Goal: Browse casually

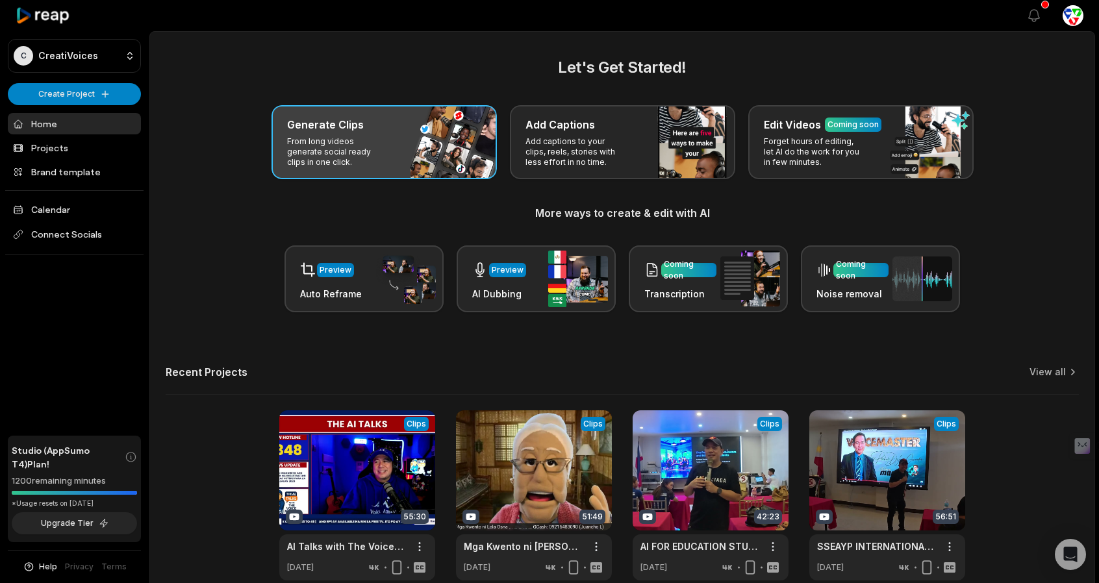
click at [370, 142] on p "From long videos generate social ready clips in one click." at bounding box center [337, 151] width 101 height 31
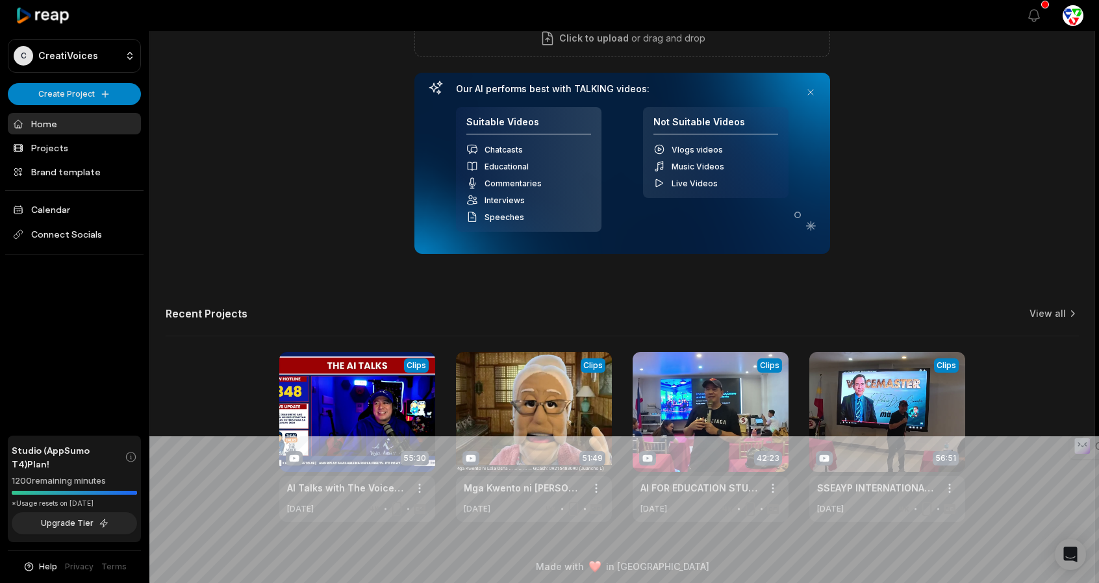
scroll to position [152, 0]
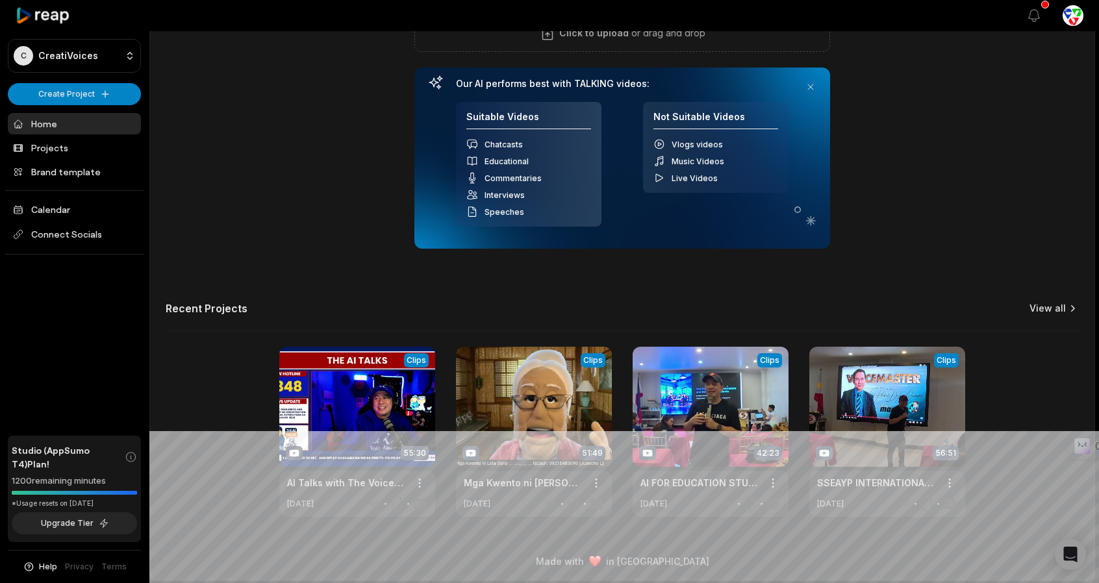
click at [1059, 303] on link "View all" at bounding box center [1047, 308] width 36 height 13
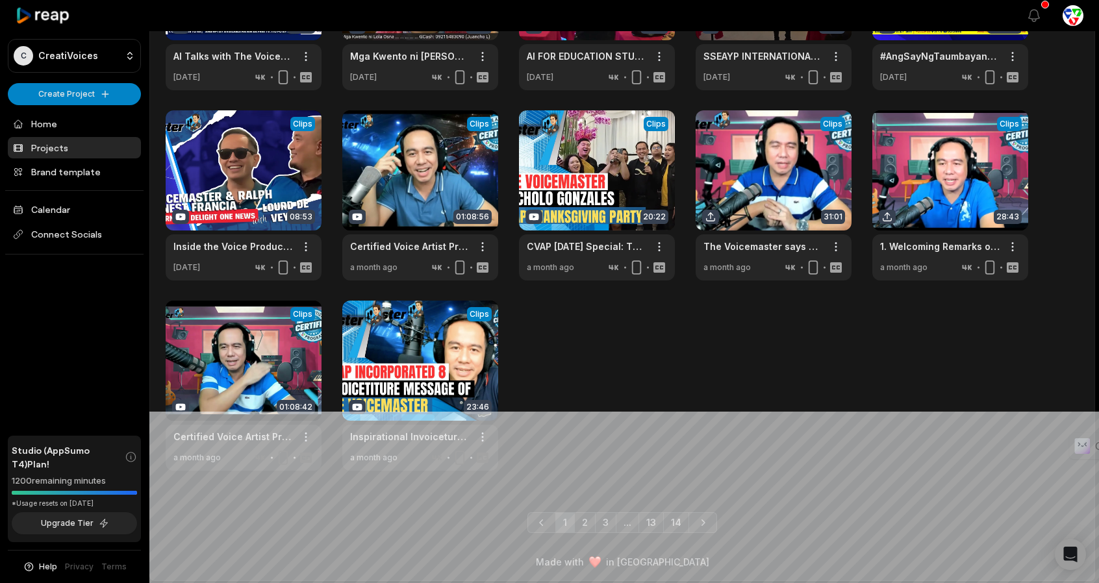
scroll to position [173, 0]
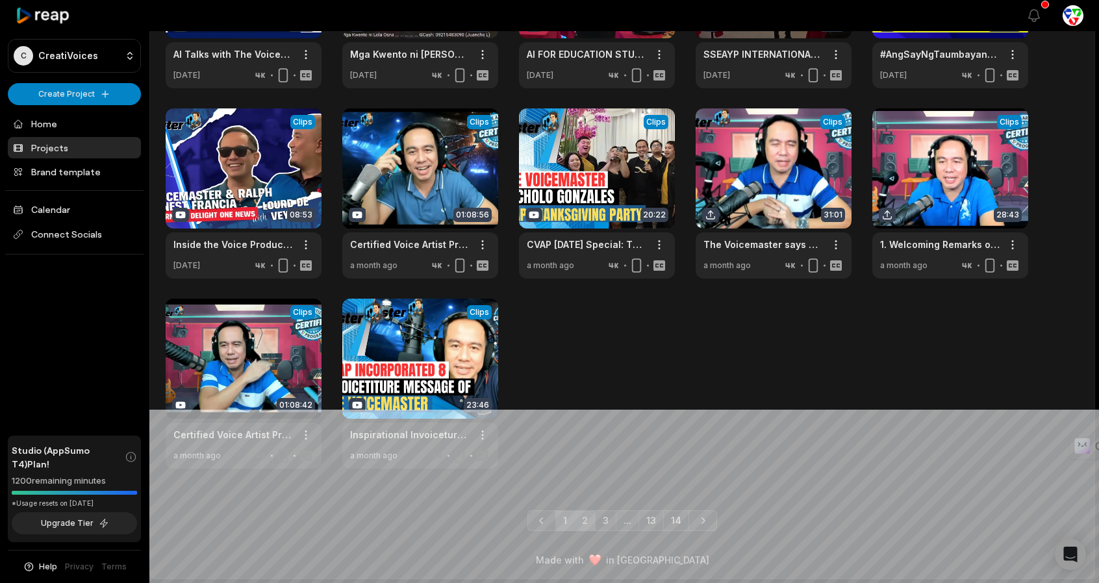
click at [582, 518] on link "2" at bounding box center [584, 521] width 21 height 21
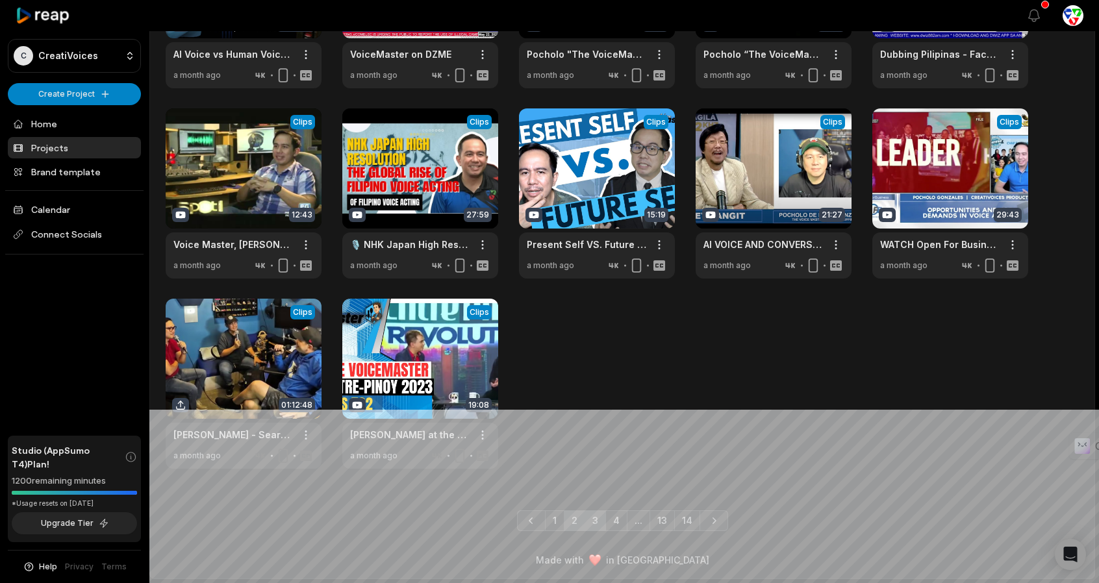
click at [603, 525] on link "3" at bounding box center [595, 521] width 21 height 21
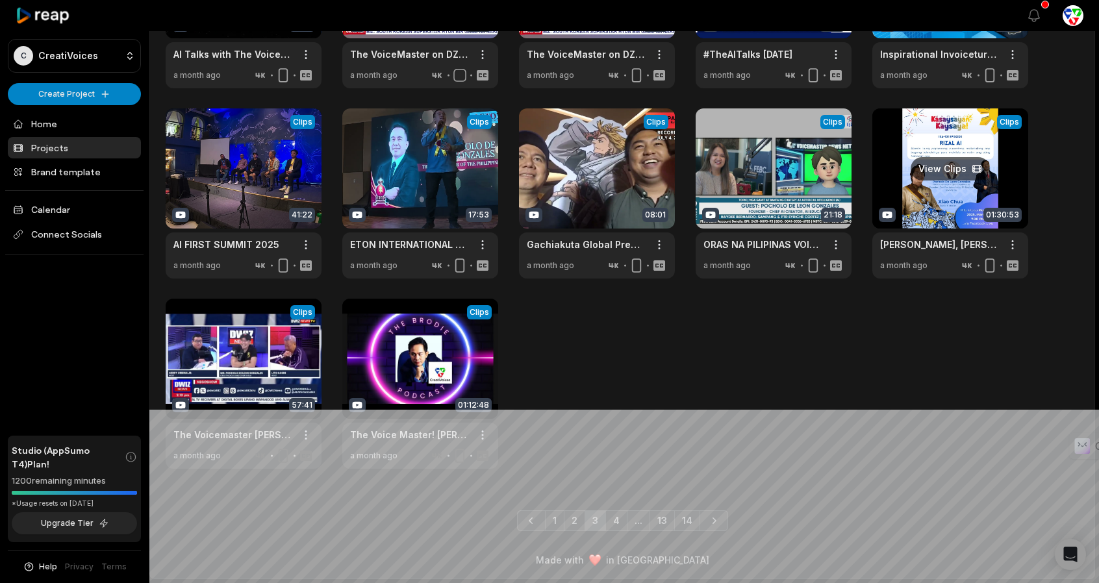
click at [949, 168] on link at bounding box center [950, 193] width 156 height 170
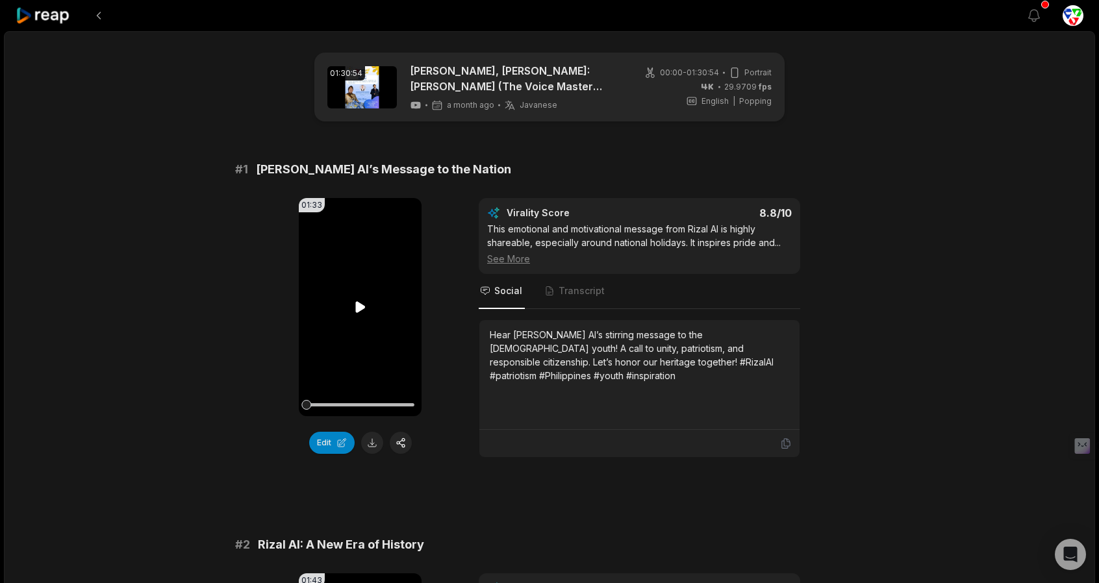
click at [364, 305] on icon at bounding box center [361, 307] width 16 height 16
